Goal: Task Accomplishment & Management: Manage account settings

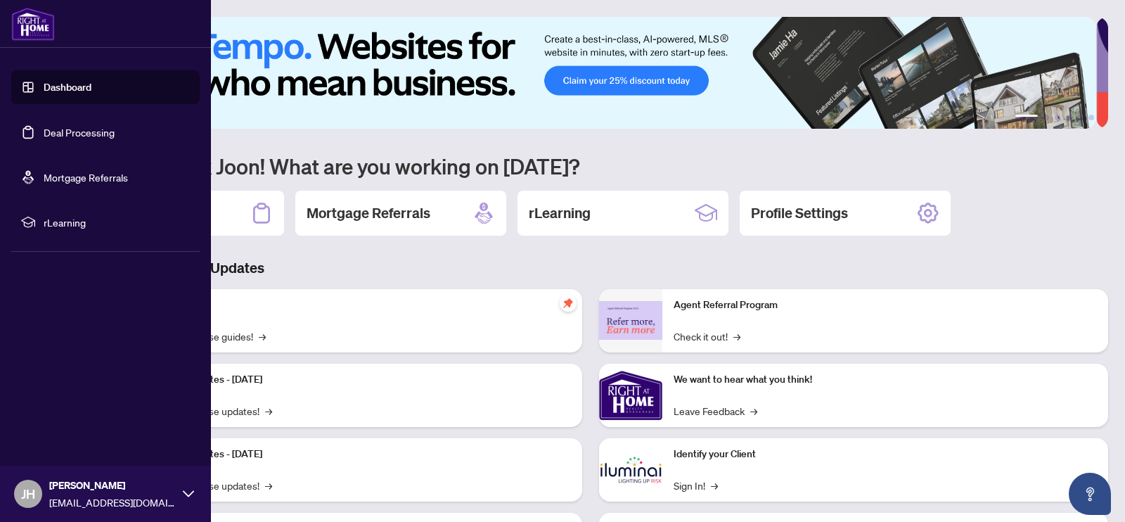
click at [44, 139] on link "Deal Processing" at bounding box center [79, 132] width 71 height 13
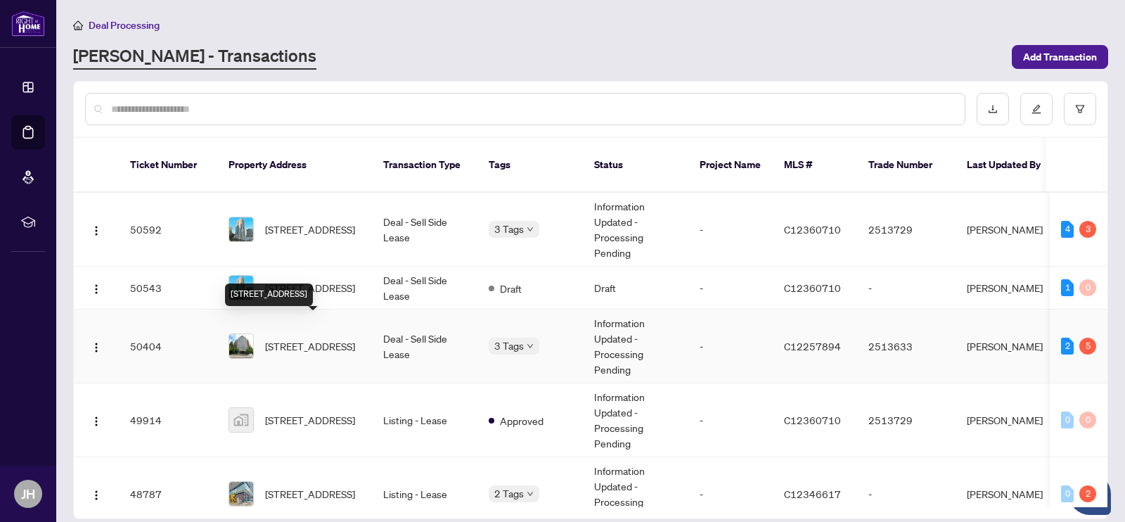
click at [309, 338] on span "[STREET_ADDRESS]" at bounding box center [310, 345] width 90 height 15
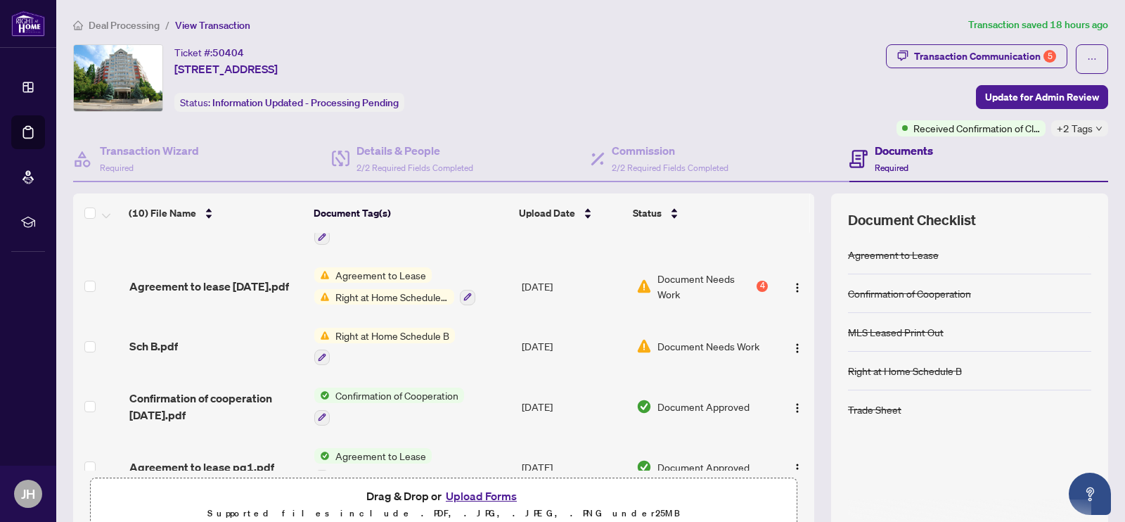
scroll to position [278, 0]
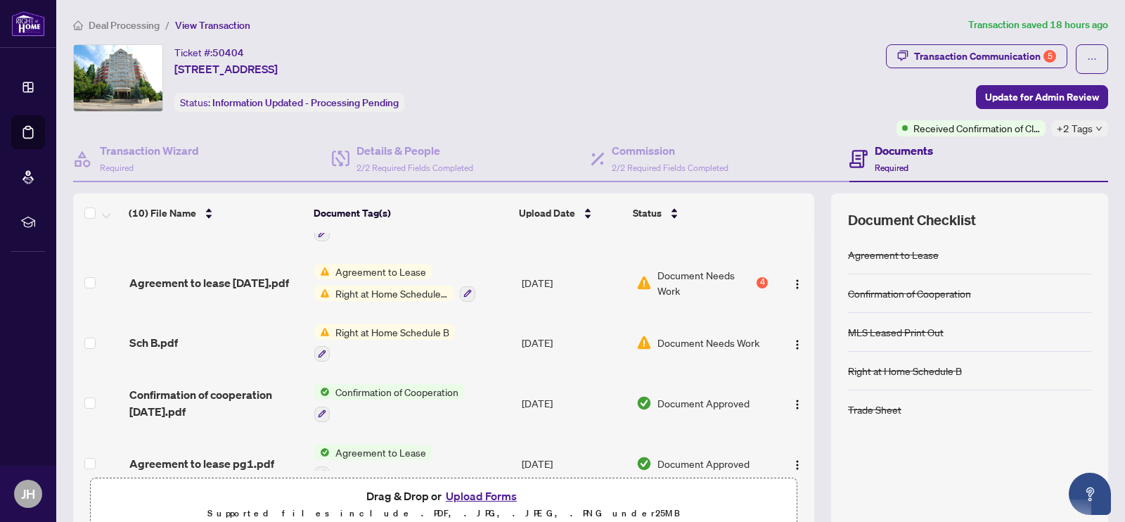
click at [388, 331] on span "Right at Home Schedule B" at bounding box center [392, 331] width 125 height 15
click at [370, 399] on span "Right at Home Schedule B" at bounding box center [380, 399] width 125 height 15
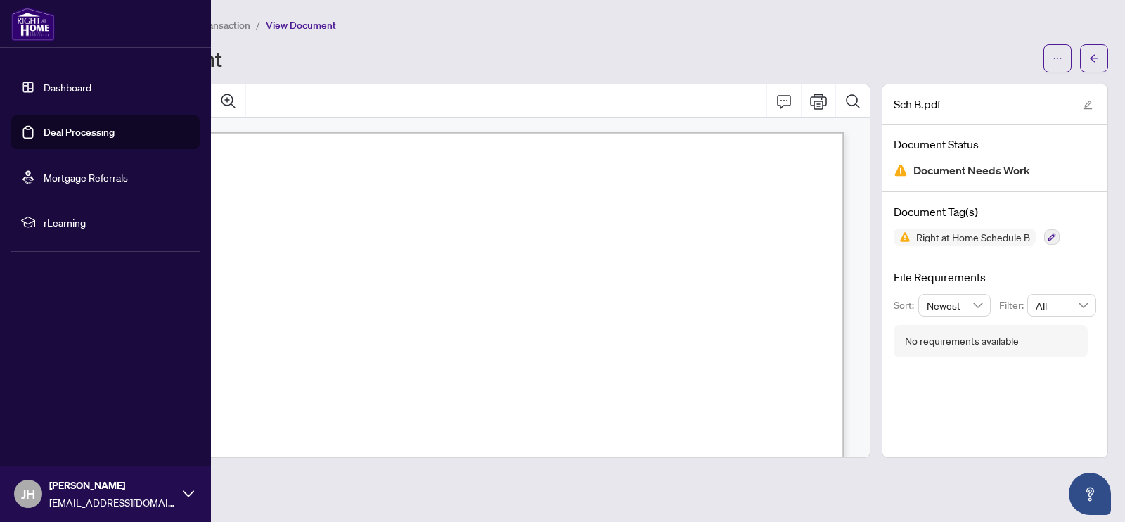
click at [58, 132] on link "Deal Processing" at bounding box center [79, 132] width 71 height 13
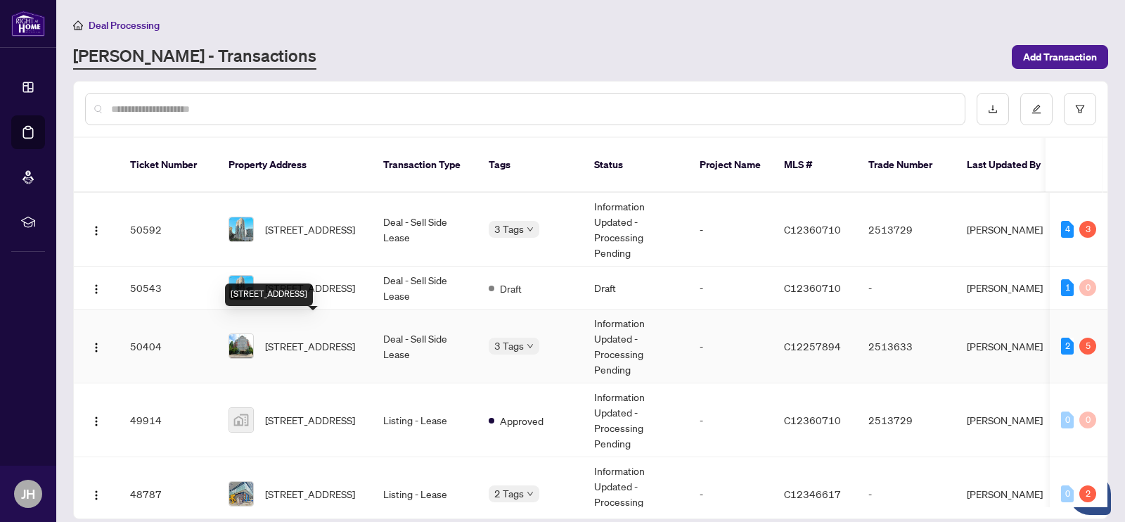
click at [331, 338] on span "[STREET_ADDRESS]" at bounding box center [310, 345] width 90 height 15
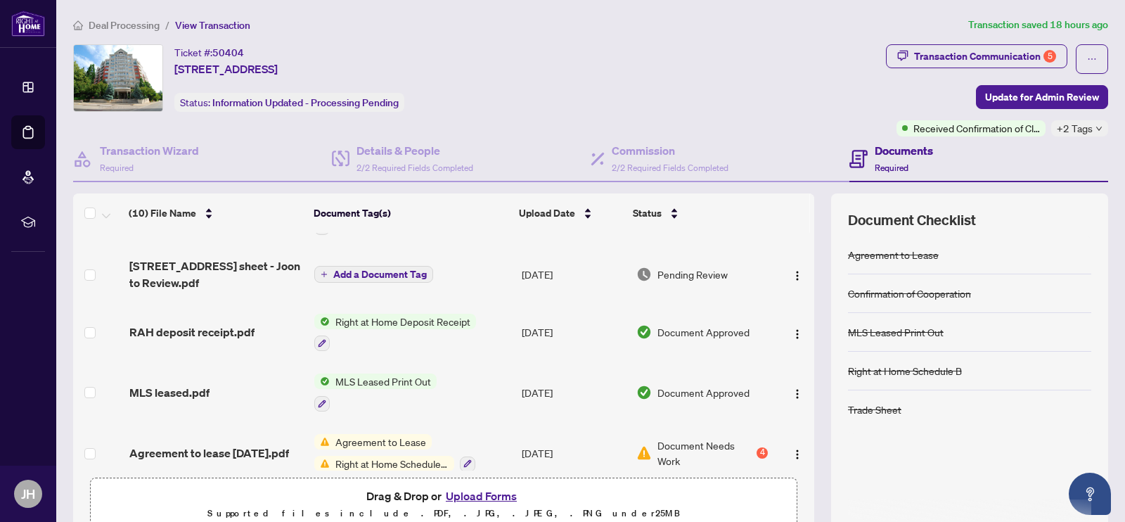
scroll to position [281, 0]
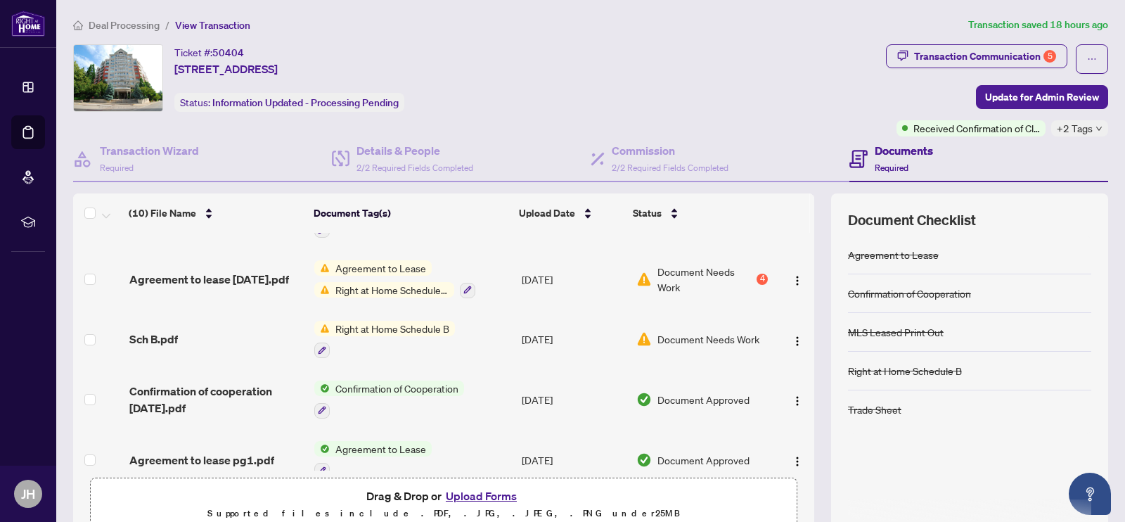
click at [344, 284] on span "Right at Home Schedule B" at bounding box center [392, 289] width 124 height 15
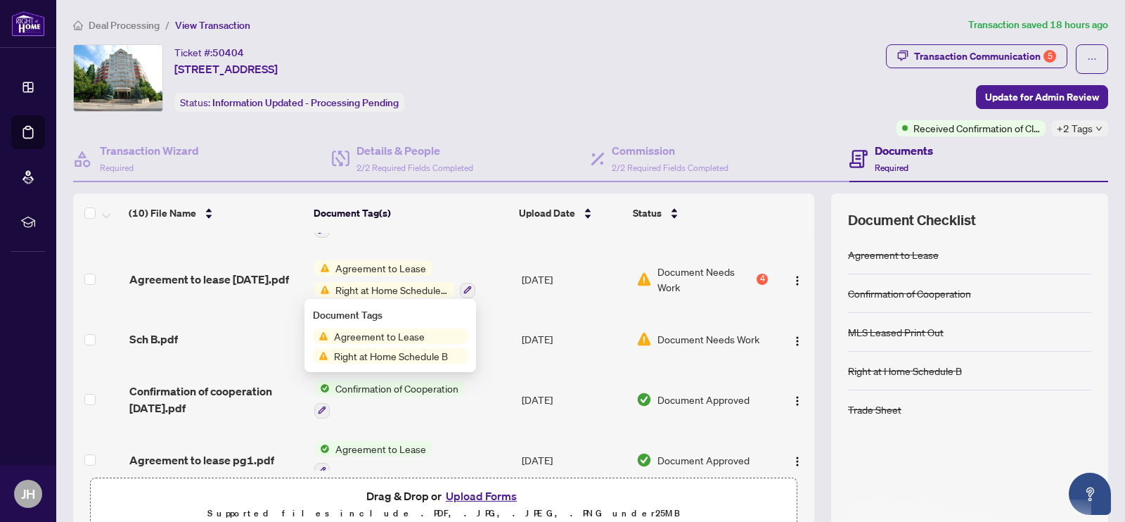
click at [393, 357] on span "Right at Home Schedule B" at bounding box center [390, 355] width 125 height 15
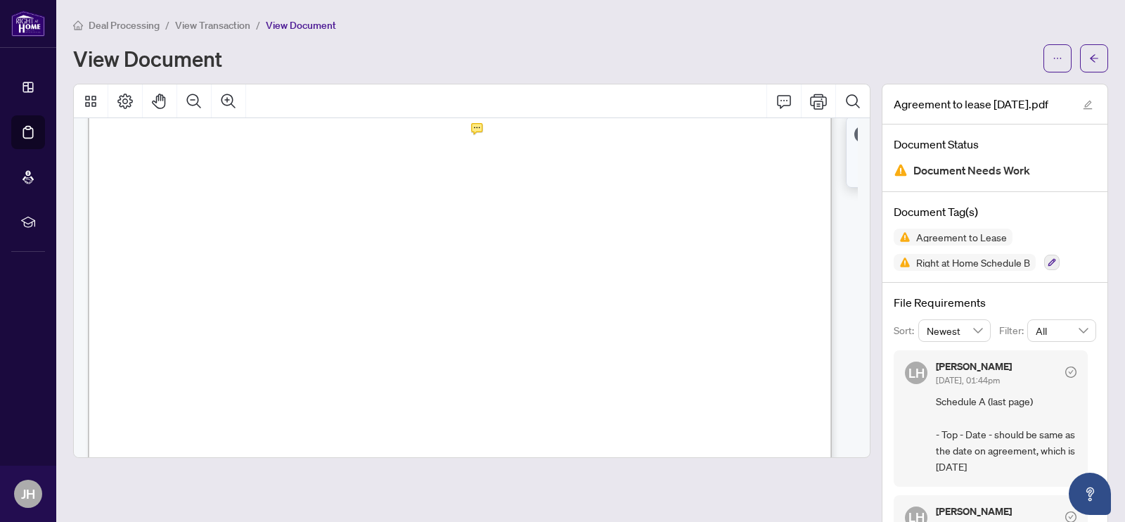
scroll to position [5415, 0]
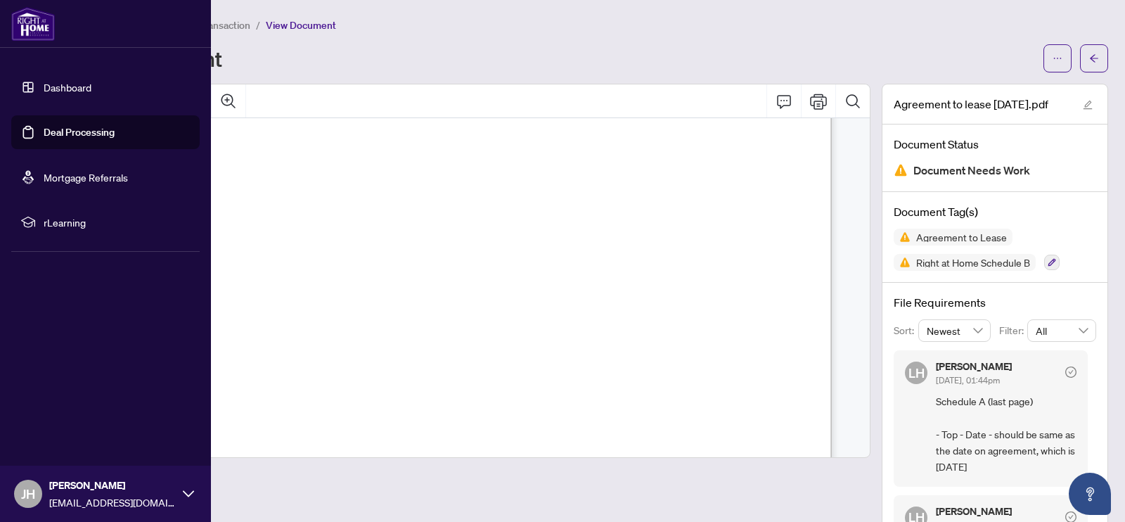
click at [44, 135] on link "Deal Processing" at bounding box center [79, 132] width 71 height 13
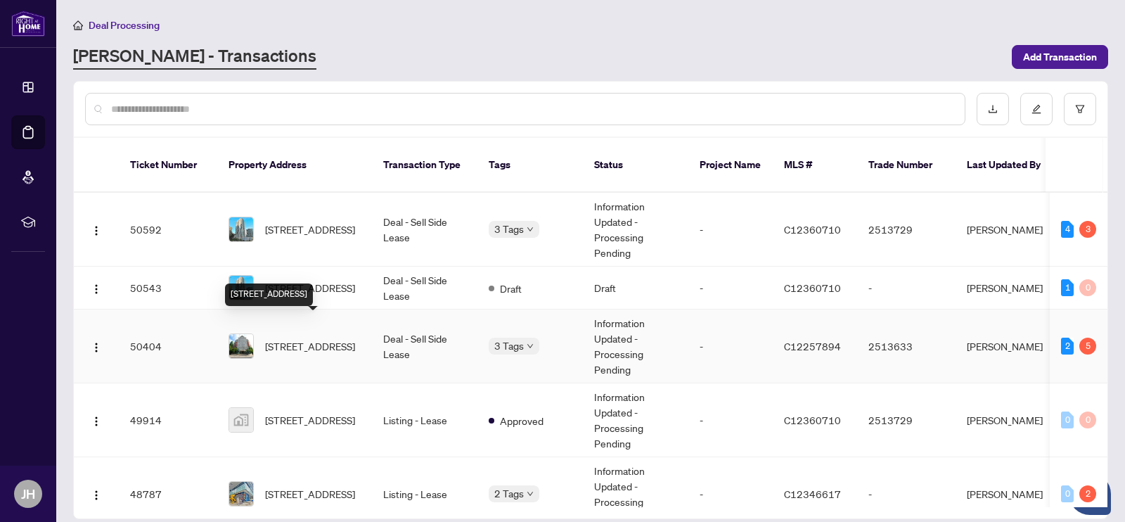
click at [335, 338] on span "[STREET_ADDRESS]" at bounding box center [310, 345] width 90 height 15
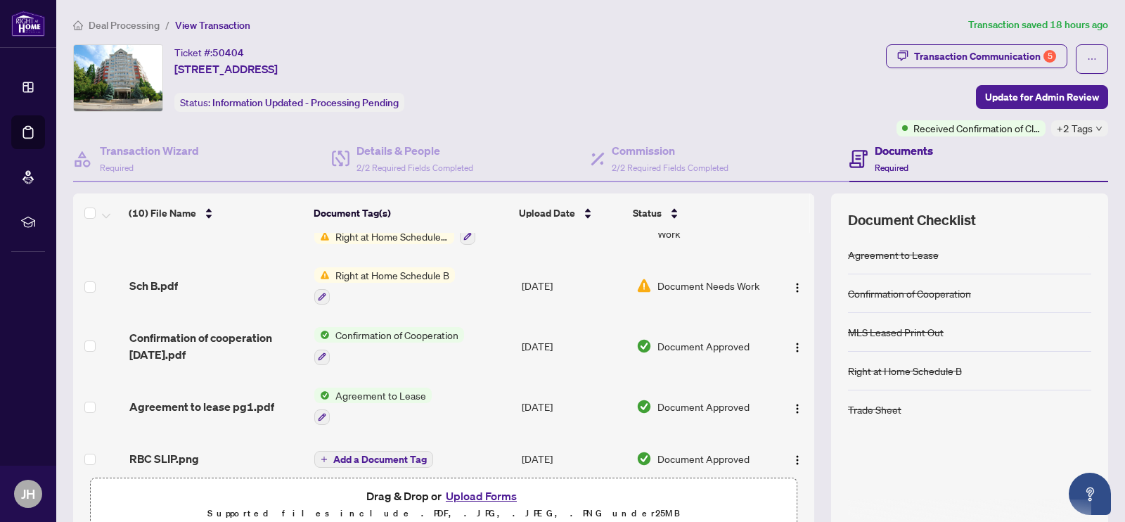
scroll to position [348, 0]
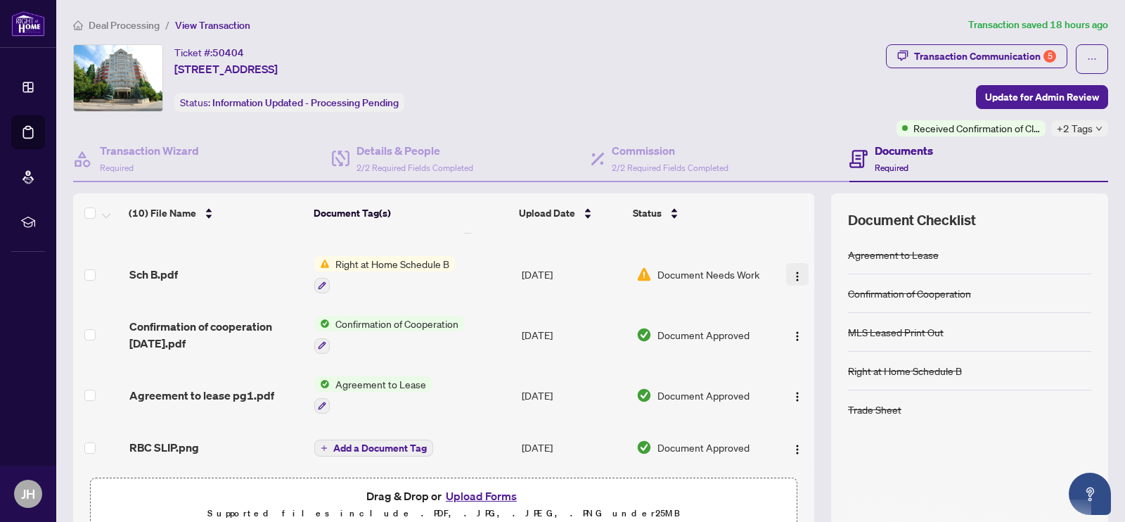
click at [792, 271] on img "button" at bounding box center [797, 276] width 11 height 11
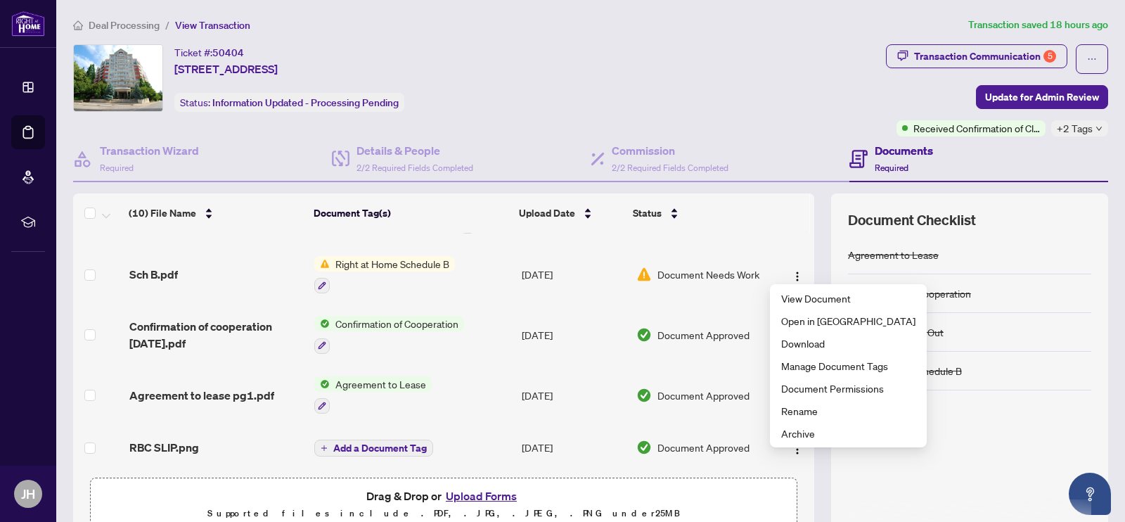
click at [831, 105] on div "Ticket #: 50404 [STREET_ADDRESS] Status: Information Updated - Processing Pendi…" at bounding box center [476, 78] width 807 height 68
